Goal: Task Accomplishment & Management: Manage account settings

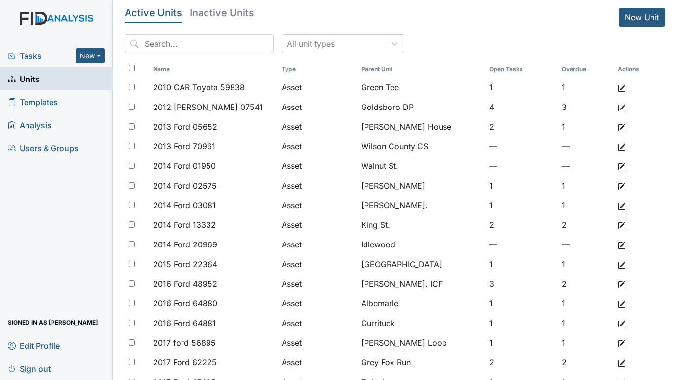
click at [28, 60] on span "Tasks" at bounding box center [42, 56] width 68 height 12
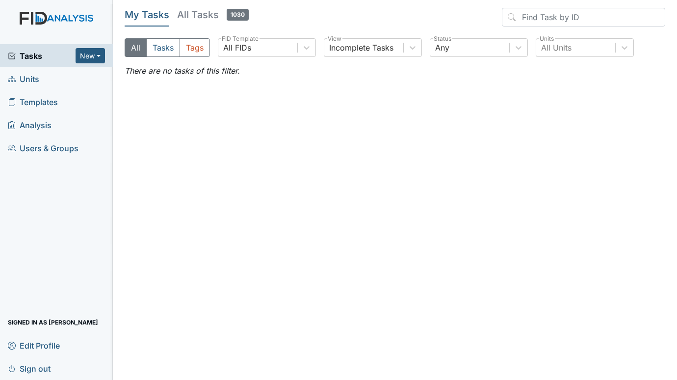
click at [20, 79] on span "Units" at bounding box center [23, 78] width 31 height 15
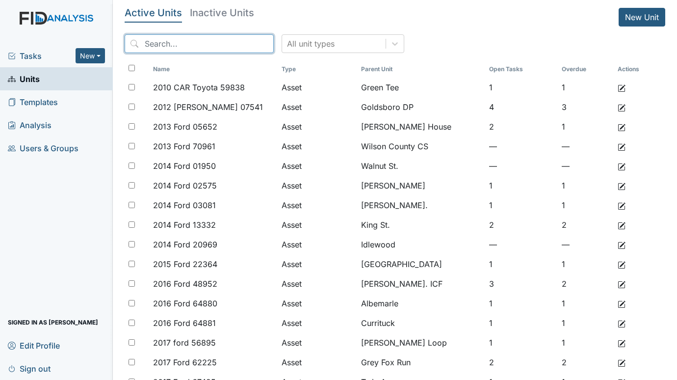
click at [177, 45] on input "search" at bounding box center [199, 43] width 149 height 19
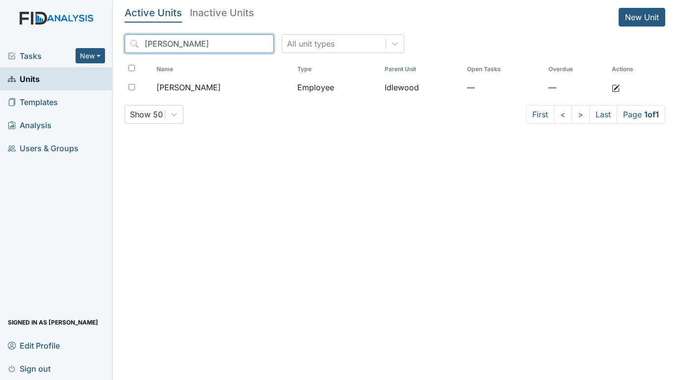
type input "joyner"
click at [228, 14] on h5 "Inactive Units" at bounding box center [222, 13] width 64 height 10
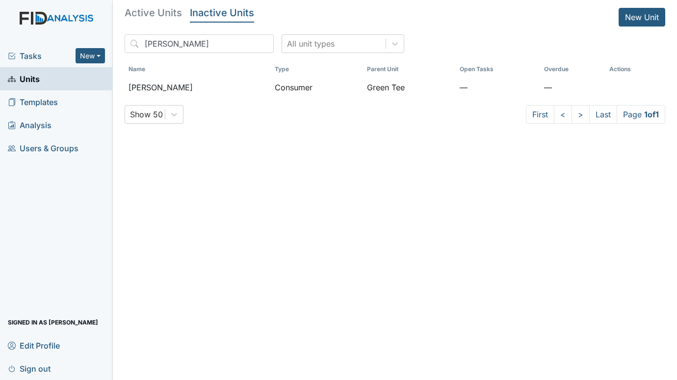
click at [31, 80] on span "Units" at bounding box center [24, 78] width 32 height 15
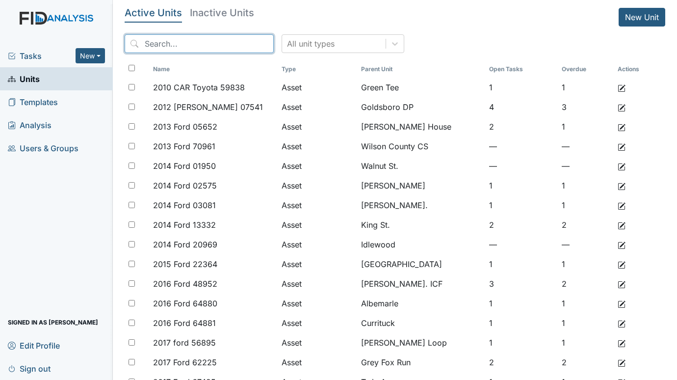
click at [173, 41] on input "search" at bounding box center [199, 43] width 149 height 19
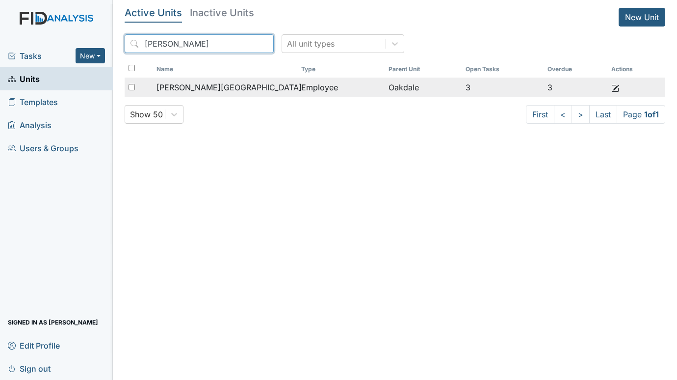
type input "[PERSON_NAME]"
click at [224, 87] on span "[PERSON_NAME][GEOGRAPHIC_DATA]" at bounding box center [229, 87] width 145 height 12
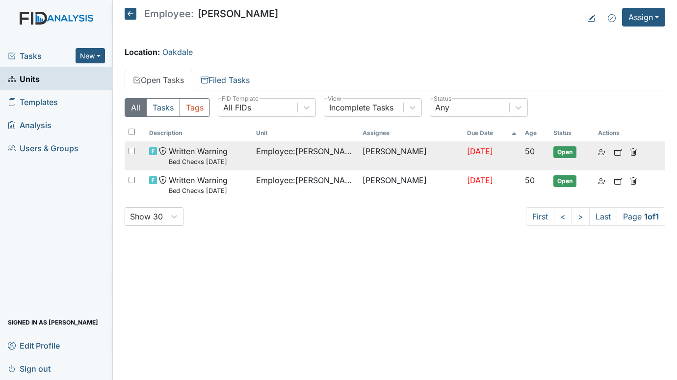
click at [288, 150] on span "Employee : Minor-Jones, Bernice" at bounding box center [305, 151] width 99 height 12
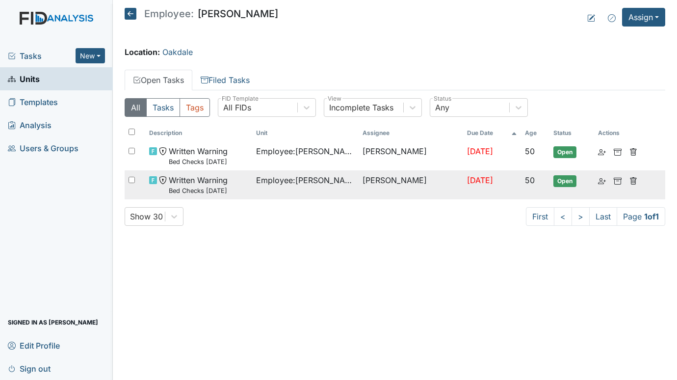
click at [210, 185] on span "Written Warning Bed Checks 6.21.25" at bounding box center [198, 184] width 59 height 21
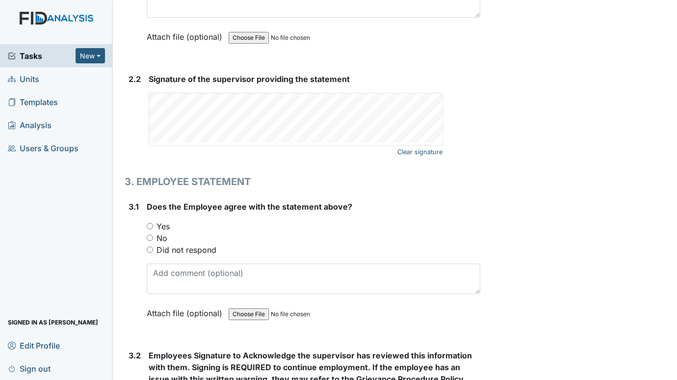
scroll to position [1375, 0]
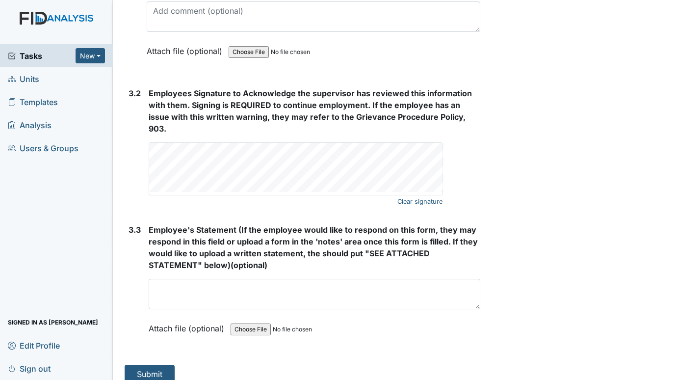
scroll to position [1719, 0]
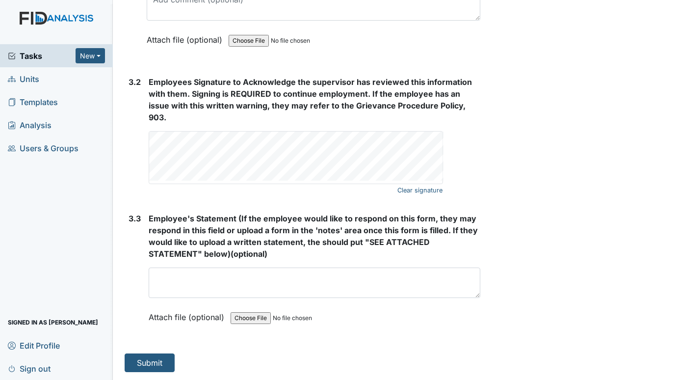
click at [27, 78] on span "Units" at bounding box center [23, 78] width 31 height 15
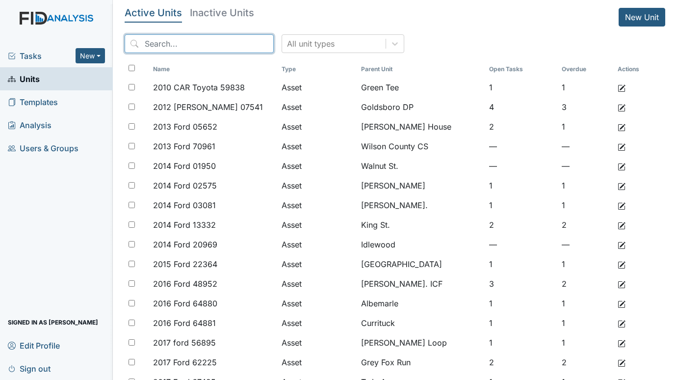
click at [201, 43] on input "search" at bounding box center [199, 43] width 149 height 19
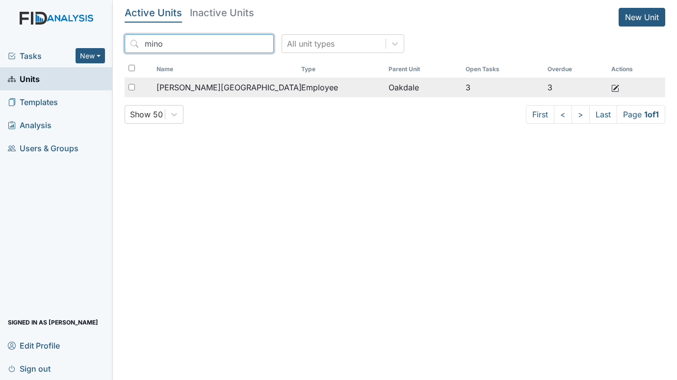
type input "mino"
click at [232, 84] on span "[PERSON_NAME][GEOGRAPHIC_DATA]" at bounding box center [229, 87] width 145 height 12
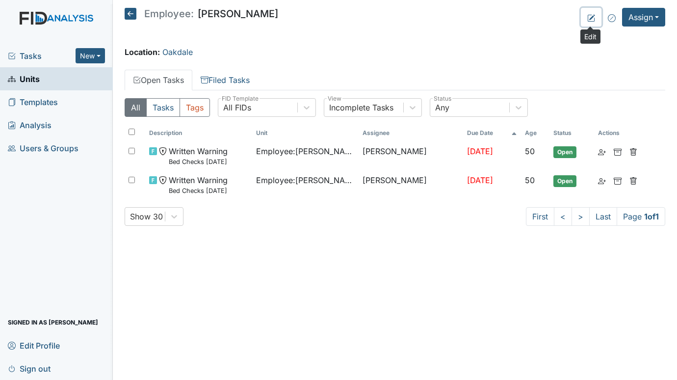
click at [590, 16] on icon at bounding box center [592, 18] width 8 height 8
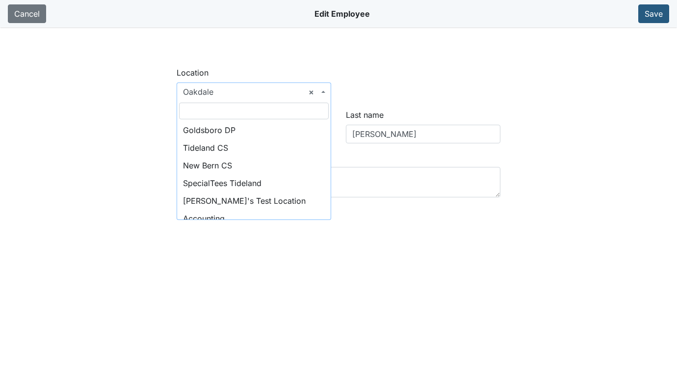
click at [323, 90] on span "× Oakdale" at bounding box center [254, 91] width 155 height 19
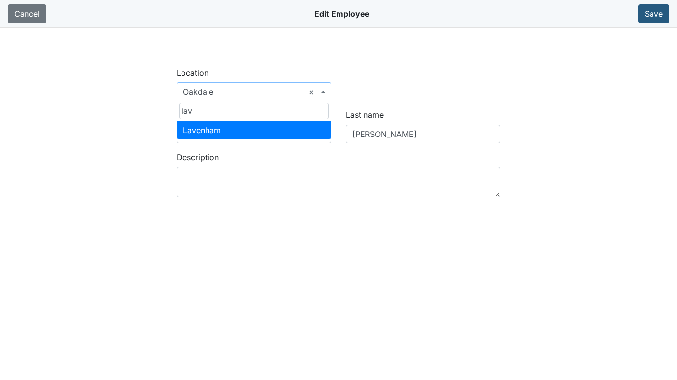
type input "lav"
select select "0205dce3-f5d8-49ce-a1f3-a97bba3df533"
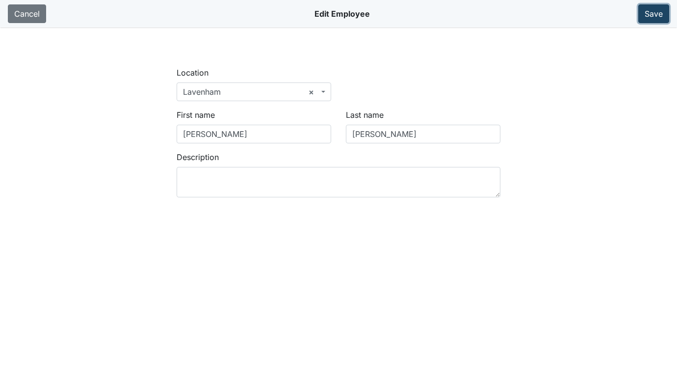
click at [654, 12] on button "Save" at bounding box center [654, 13] width 31 height 19
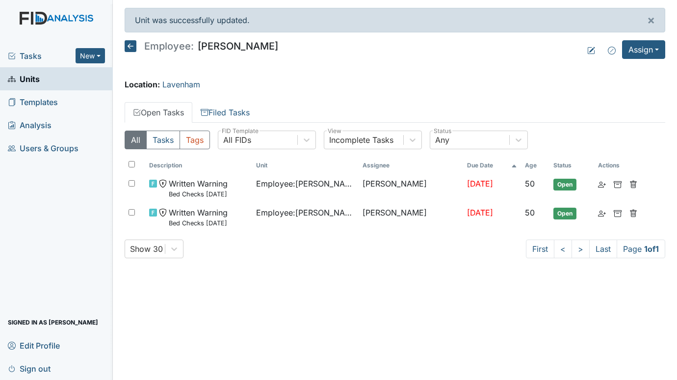
click at [15, 57] on icon at bounding box center [12, 56] width 6 height 6
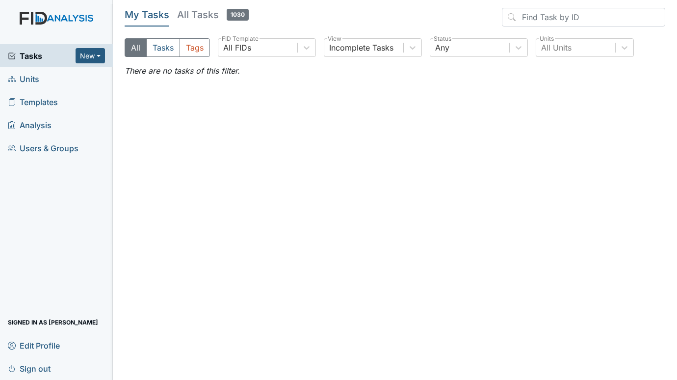
click at [31, 81] on span "Units" at bounding box center [23, 78] width 31 height 15
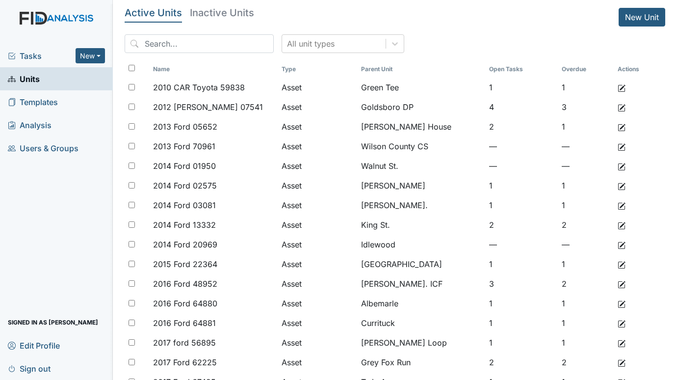
click at [31, 56] on span "Tasks" at bounding box center [42, 56] width 68 height 12
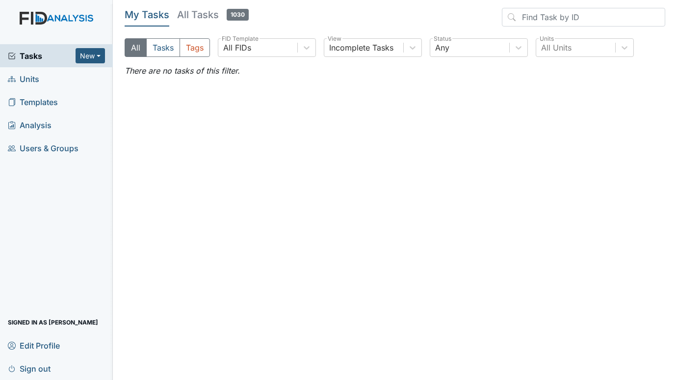
click at [19, 78] on span "Units" at bounding box center [23, 78] width 31 height 15
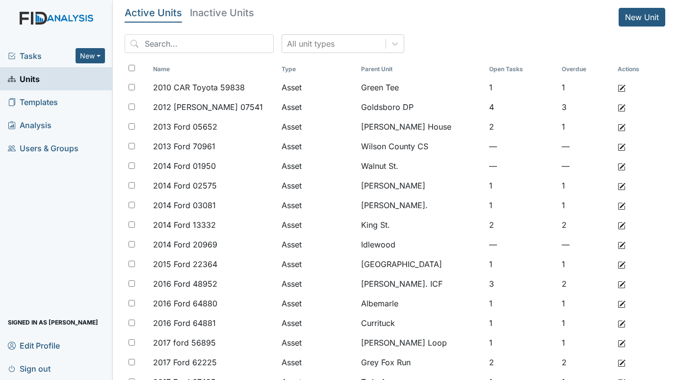
click at [39, 55] on span "Tasks" at bounding box center [42, 56] width 68 height 12
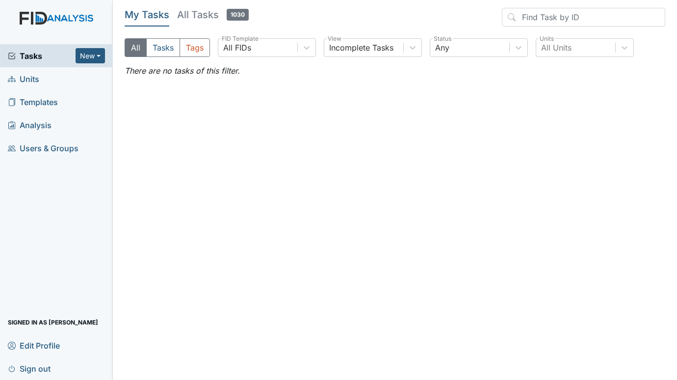
click at [31, 78] on span "Units" at bounding box center [23, 78] width 31 height 15
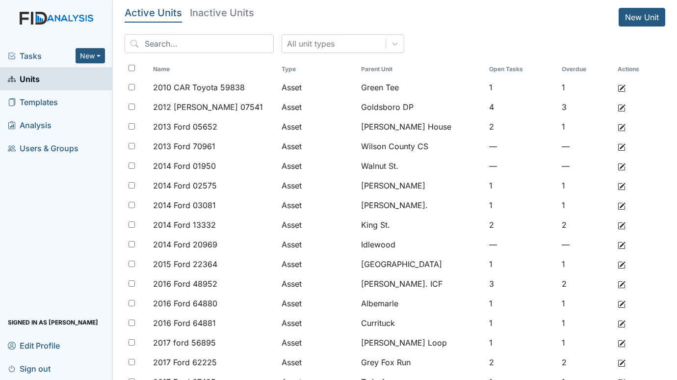
click at [29, 54] on span "Tasks" at bounding box center [42, 56] width 68 height 12
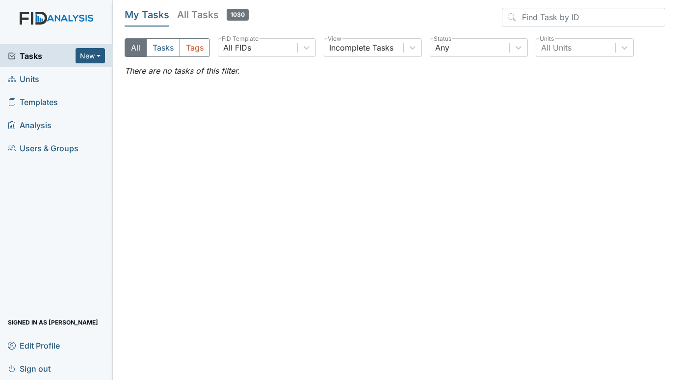
click at [30, 76] on span "Units" at bounding box center [23, 78] width 31 height 15
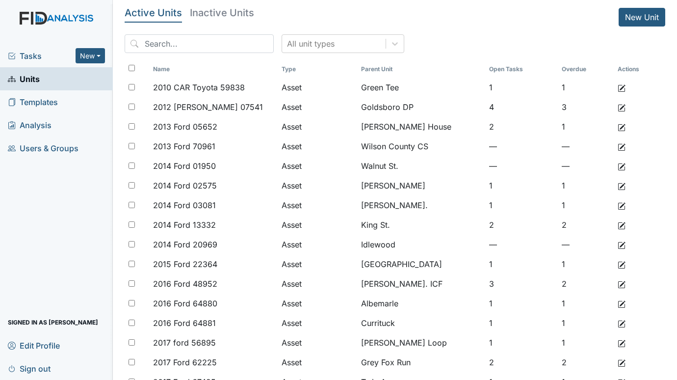
click at [26, 55] on span "Tasks" at bounding box center [42, 56] width 68 height 12
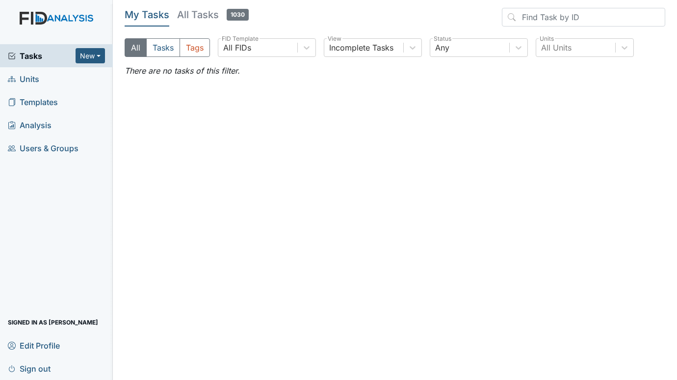
click at [26, 57] on span "Tasks" at bounding box center [42, 56] width 68 height 12
click at [26, 73] on span "Units" at bounding box center [23, 78] width 31 height 15
